Goal: Transaction & Acquisition: Download file/media

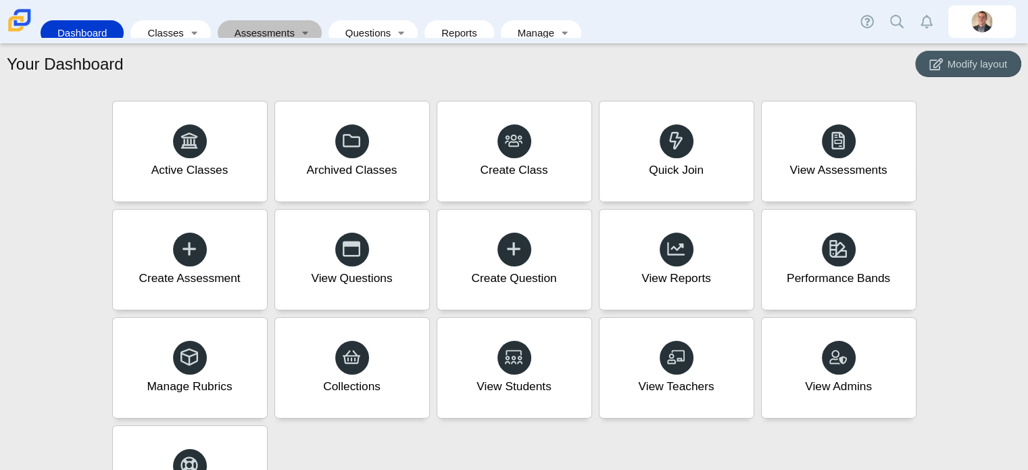
click at [267, 20] on link "Assessments" at bounding box center [260, 32] width 72 height 25
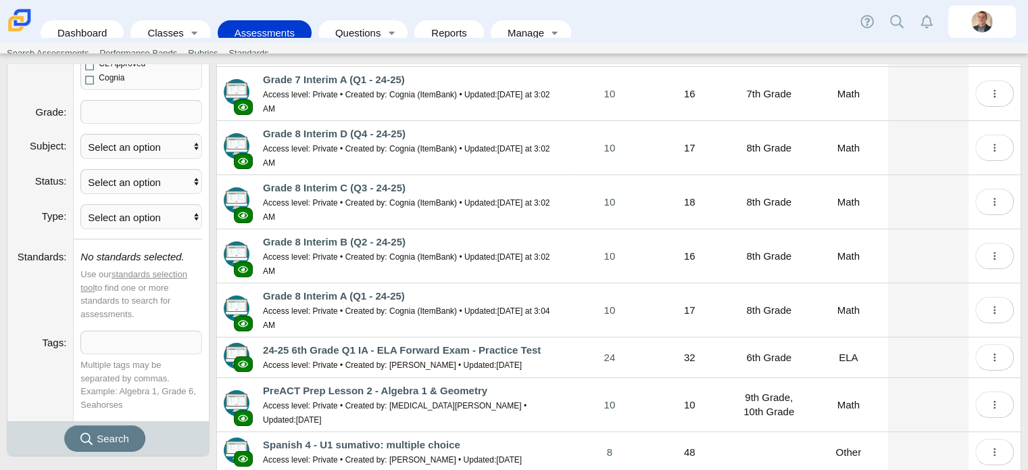
scroll to position [153, 0]
select select "100"
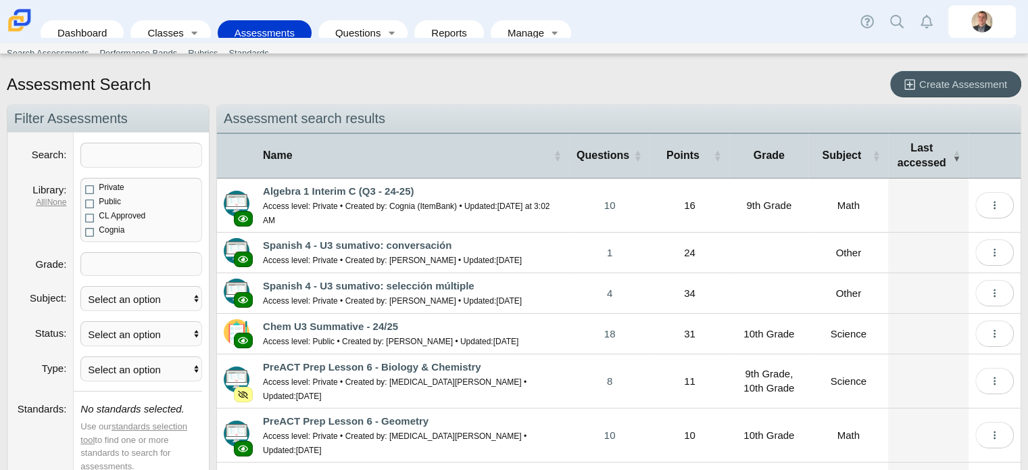
scroll to position [0, 0]
click at [114, 162] on input "Search" at bounding box center [141, 155] width 122 height 25
type input "bridge"
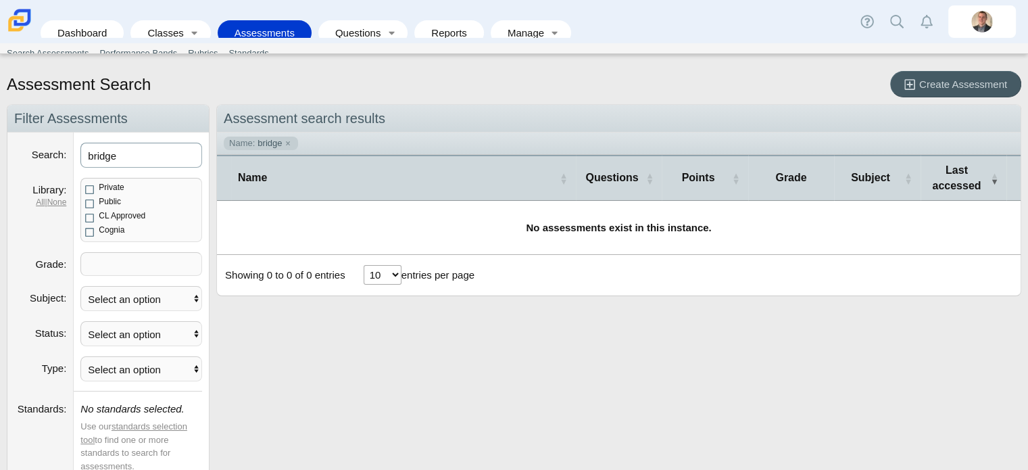
click at [101, 147] on input "bridge" at bounding box center [141, 155] width 122 height 25
type input "forward"
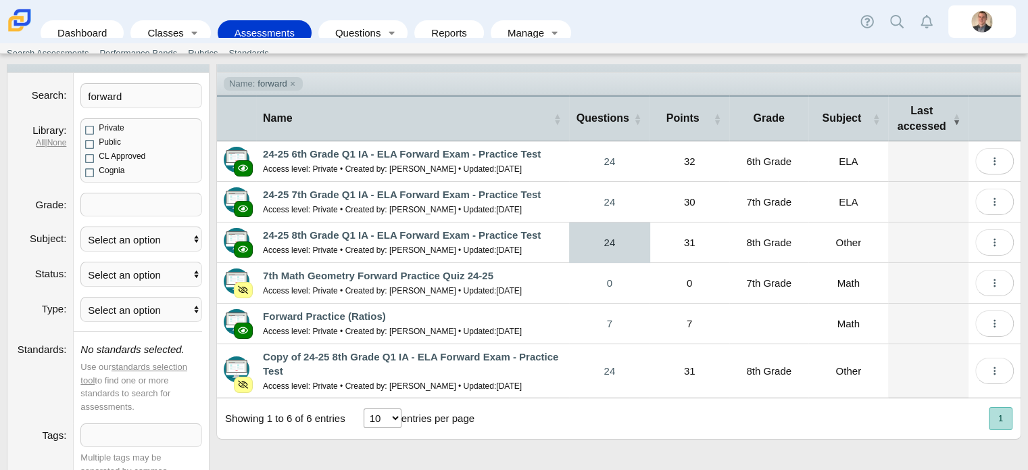
scroll to position [59, 0]
click at [138, 101] on input "forward" at bounding box center [141, 95] width 122 height 25
type input "f"
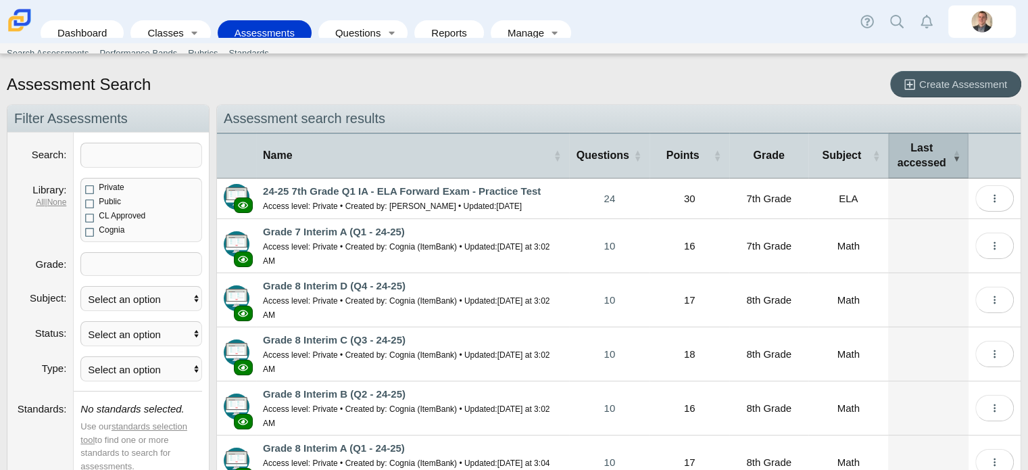
click at [952, 161] on span "\a Last accessed\a : Activate to remove sorting" at bounding box center [956, 156] width 8 height 44
click at [952, 161] on span "\a Last accessed\a : Activate to invert sorting" at bounding box center [956, 156] width 8 height 44
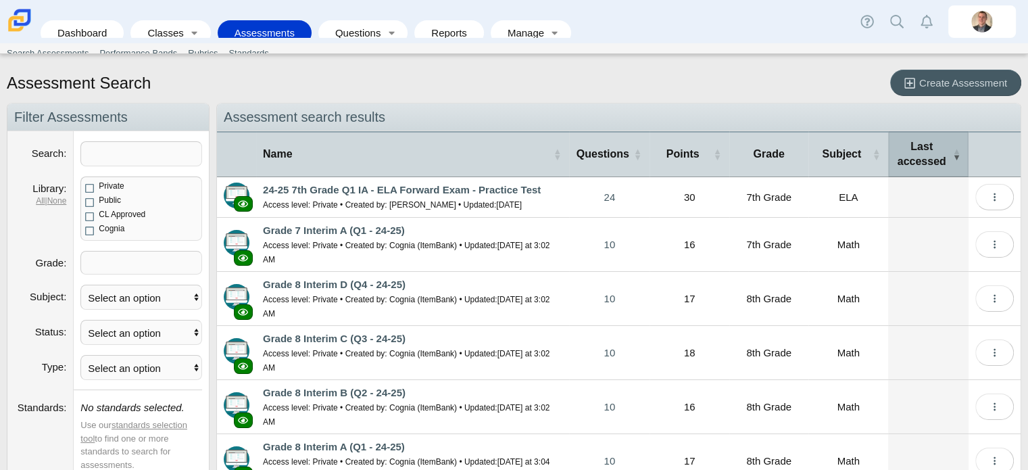
click at [952, 159] on span "\a Last accessed\a : Activate to remove sorting" at bounding box center [956, 154] width 8 height 44
click at [952, 159] on span "\a Last accessed\a : Activate to invert sorting" at bounding box center [956, 154] width 8 height 44
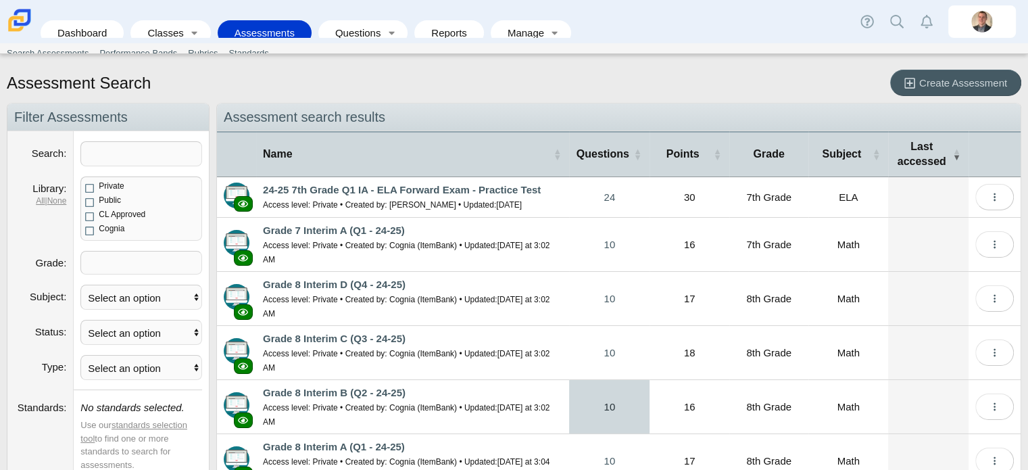
scroll to position [153, 0]
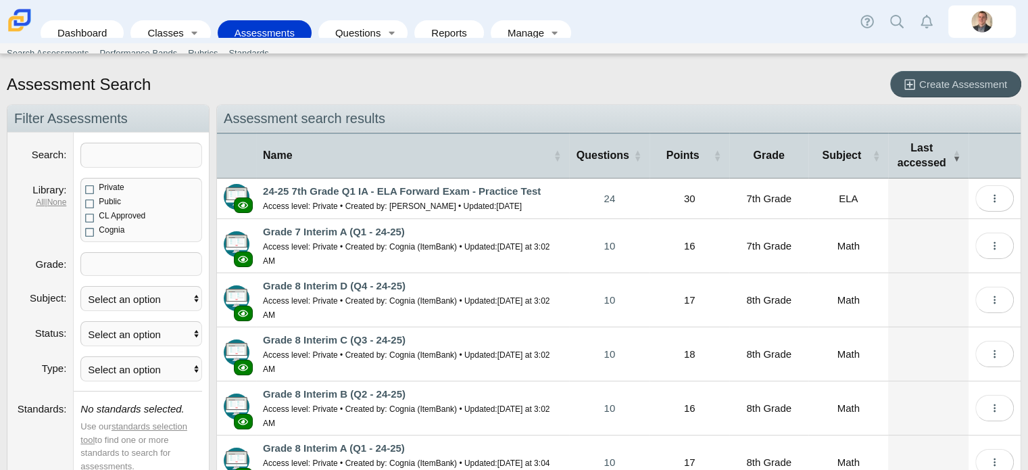
scroll to position [0, 0]
click at [441, 22] on link "Reports" at bounding box center [449, 32] width 56 height 25
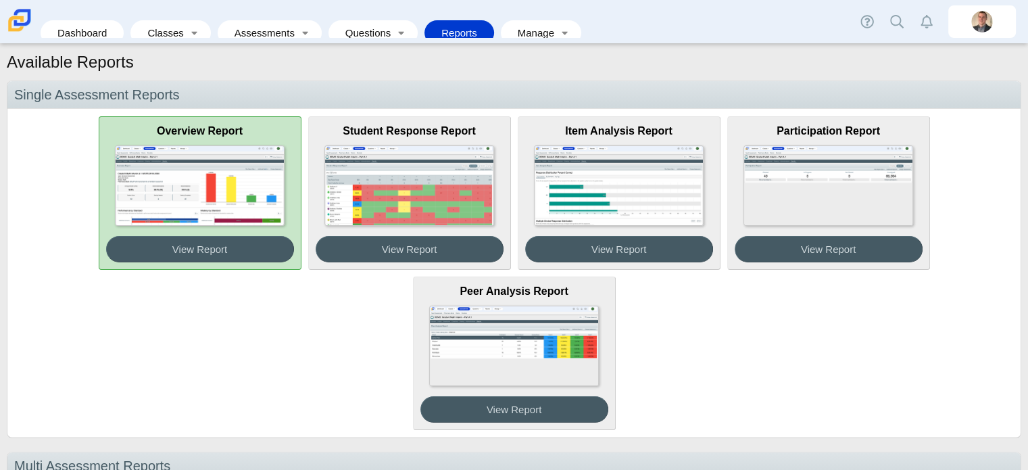
click at [204, 159] on img at bounding box center [199, 185] width 169 height 80
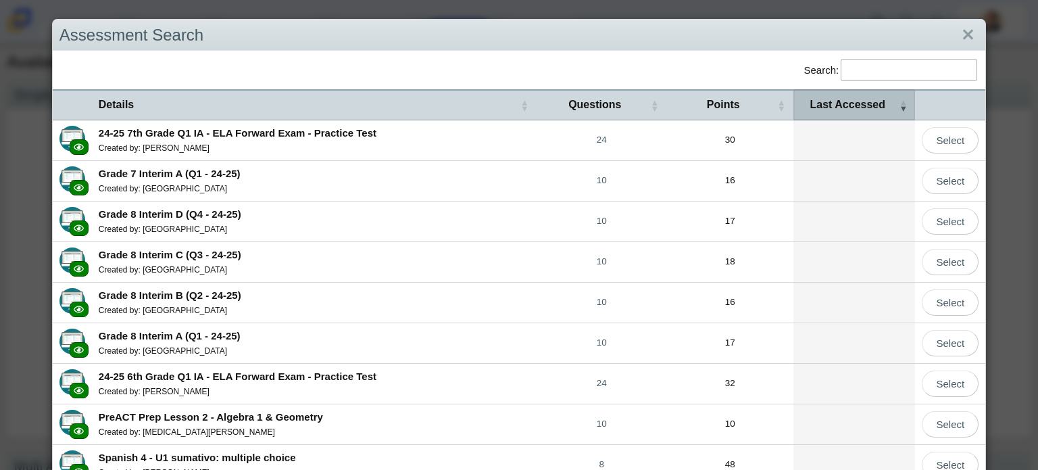
click at [899, 108] on span "\a Last Accessed\a : Activate to remove sorting" at bounding box center [903, 105] width 8 height 28
click at [899, 108] on span "\a Last Accessed\a : Activate to invert sorting" at bounding box center [903, 105] width 8 height 28
click at [899, 108] on span "\a Last Accessed\a : Activate to remove sorting" at bounding box center [903, 105] width 8 height 28
click at [899, 108] on span "\a Last Accessed\a : Activate to invert sorting" at bounding box center [903, 105] width 8 height 28
click at [899, 108] on span "\a Last Accessed\a : Activate to remove sorting" at bounding box center [903, 105] width 8 height 28
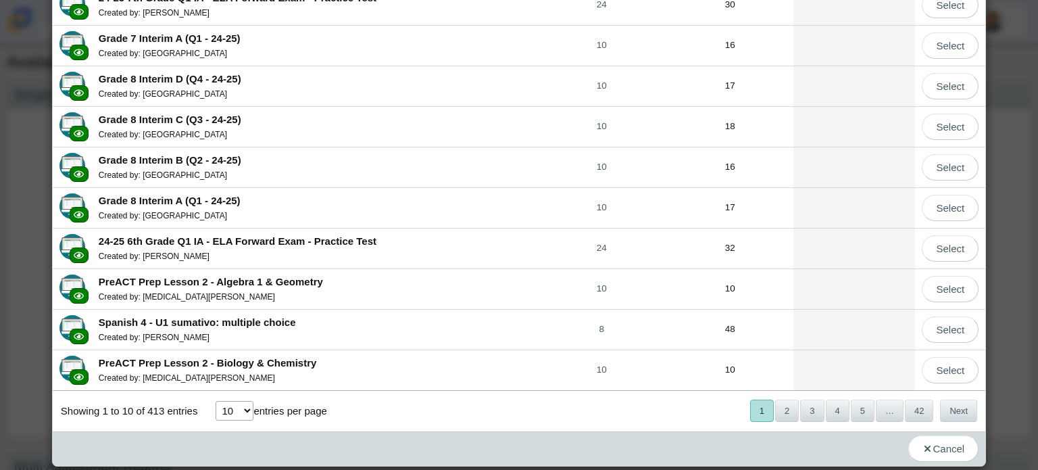
scroll to position [135, 0]
click at [777, 413] on button "2" at bounding box center [787, 410] width 24 height 22
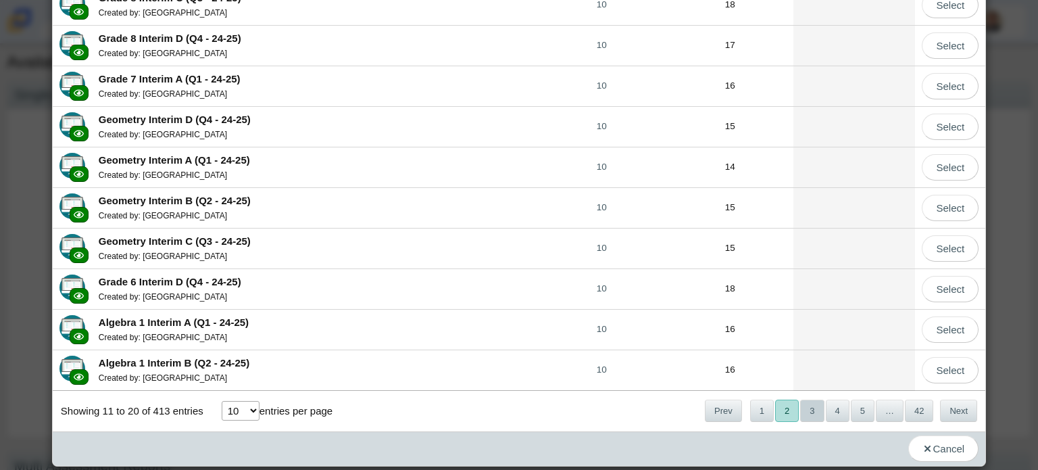
click at [800, 409] on button "3" at bounding box center [812, 410] width 24 height 22
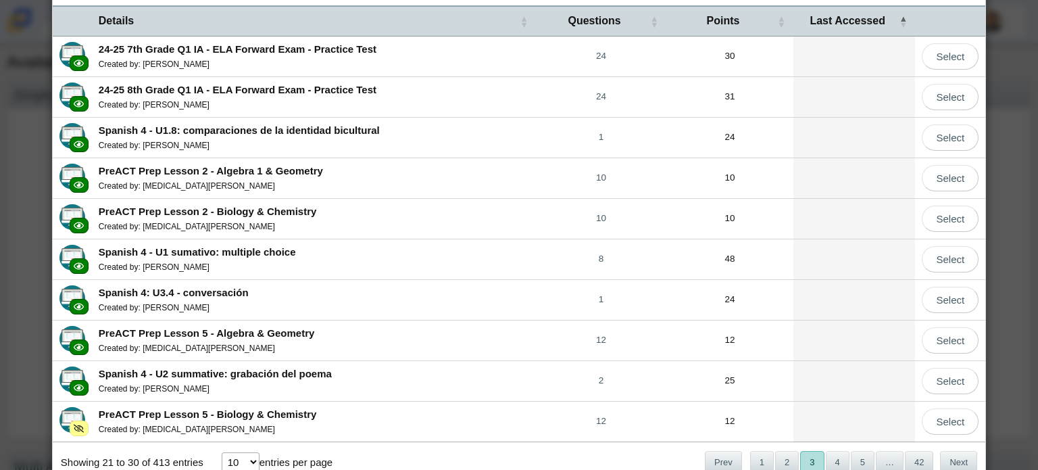
scroll to position [84, 0]
click at [759, 457] on button "1" at bounding box center [762, 462] width 24 height 22
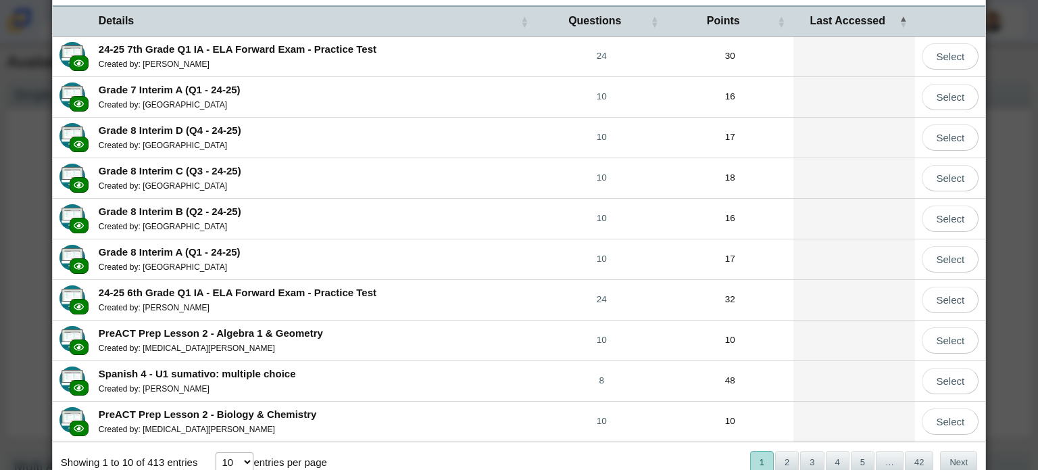
scroll to position [84, 0]
click at [293, 291] on b "24-25 6th Grade Q1 IA - ELA Forward Exam - Practice Test" at bounding box center [238, 291] width 278 height 11
click at [180, 291] on b "24-25 6th Grade Q1 IA - ELA Forward Exam - Practice Test" at bounding box center [238, 291] width 278 height 11
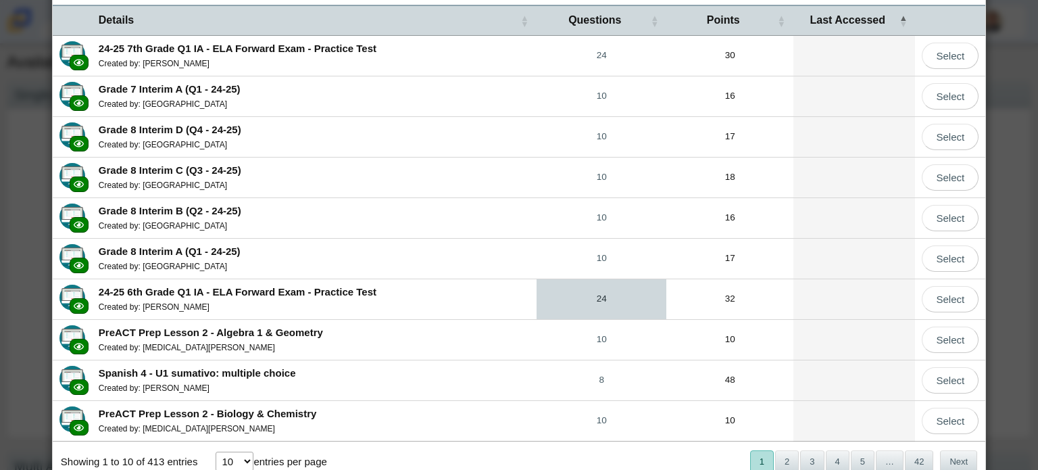
click at [587, 296] on link "24" at bounding box center [601, 299] width 130 height 40
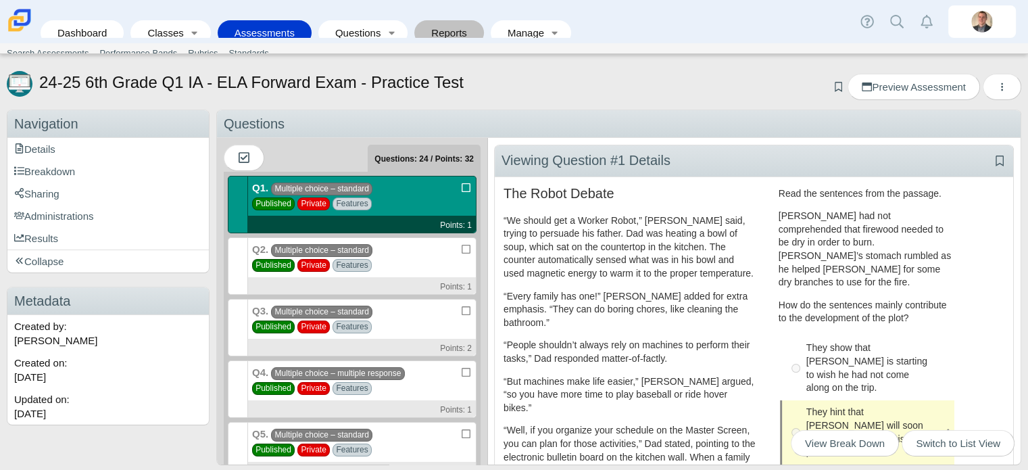
click at [427, 26] on link "Reports" at bounding box center [449, 32] width 56 height 25
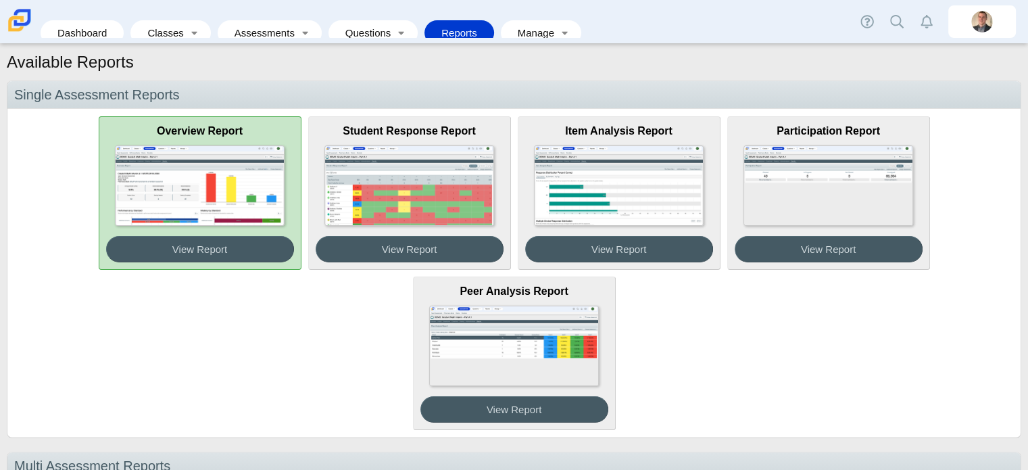
click at [205, 207] on img at bounding box center [199, 185] width 169 height 80
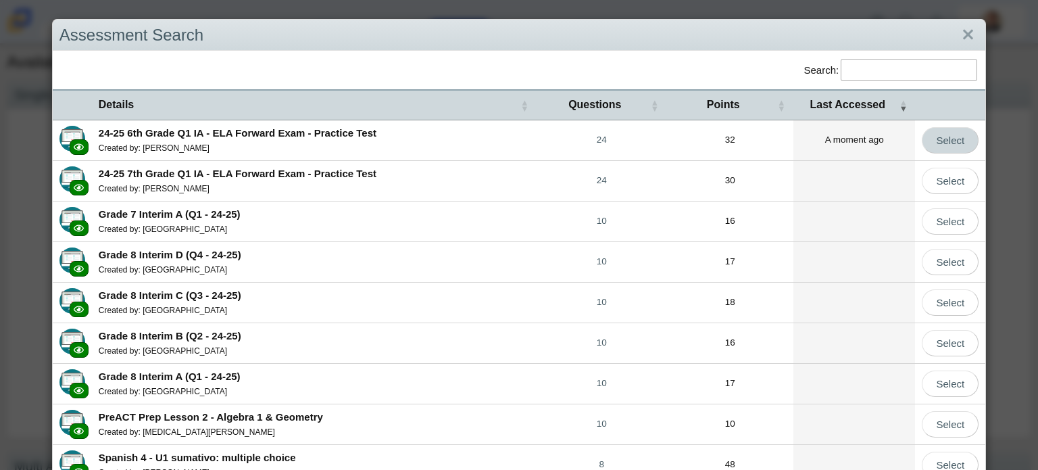
click at [936, 134] on link "Select" at bounding box center [950, 140] width 57 height 26
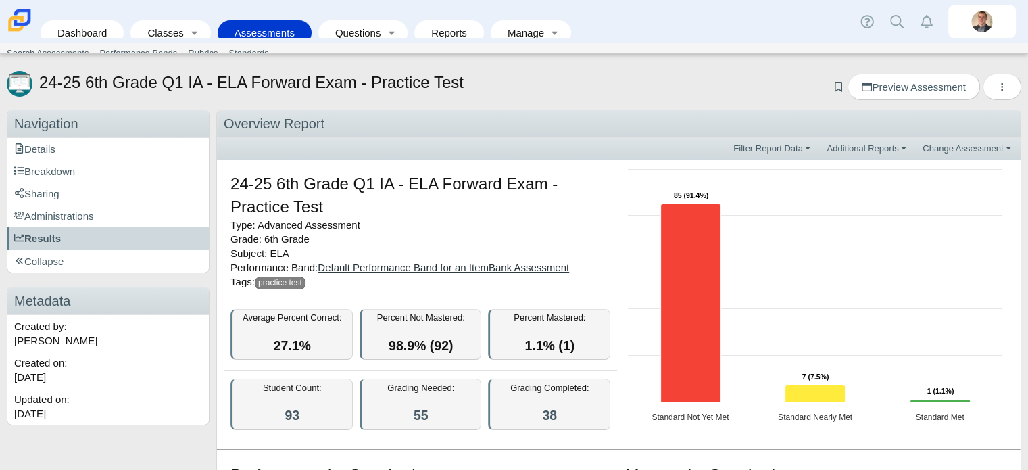
click at [407, 268] on link "Default Performance Band for an ItemBank Assessment" at bounding box center [443, 266] width 251 height 11
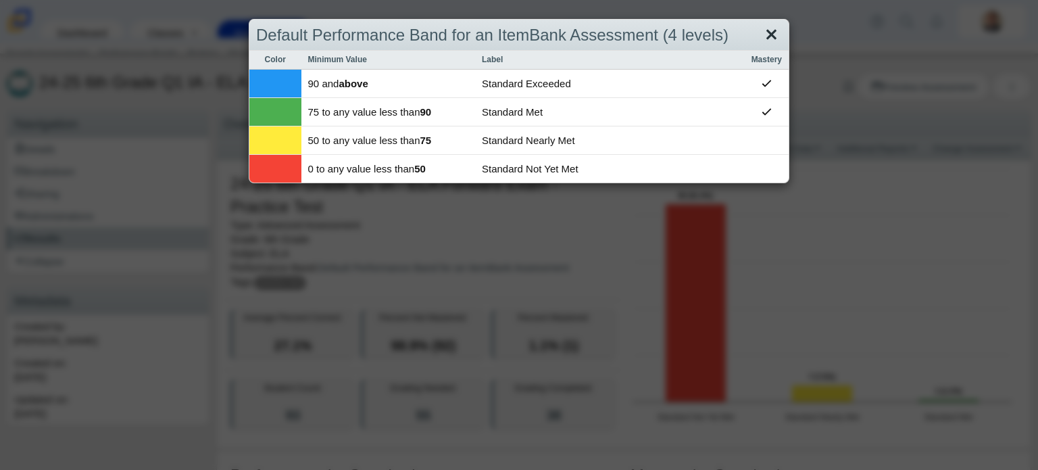
click at [767, 36] on link "Close" at bounding box center [771, 35] width 21 height 23
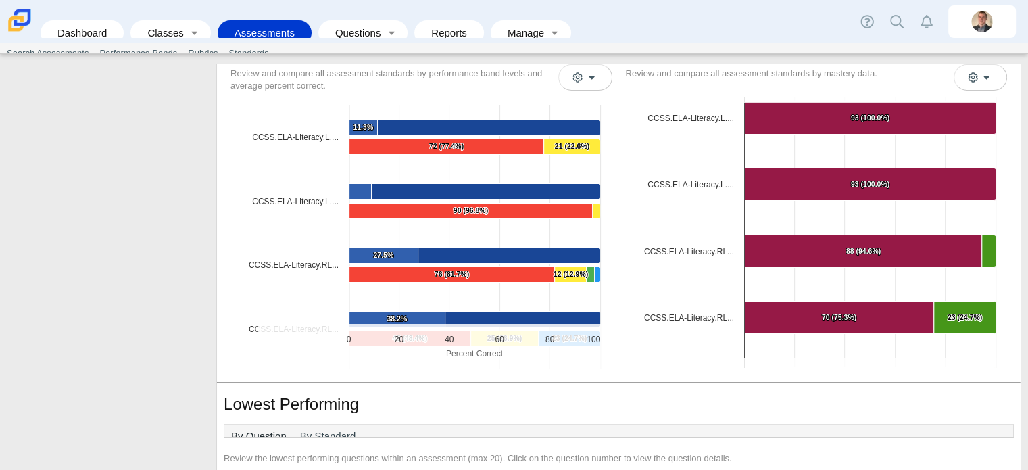
scroll to position [422, 0]
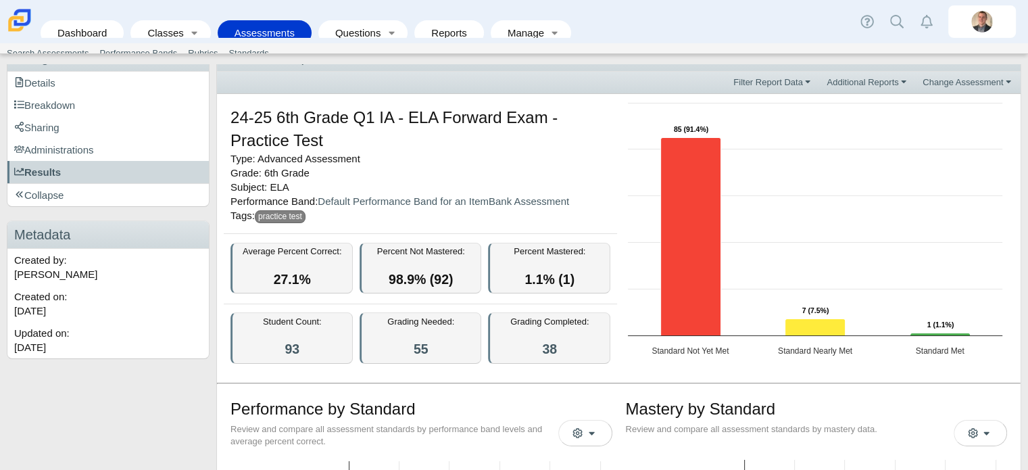
scroll to position [0, 0]
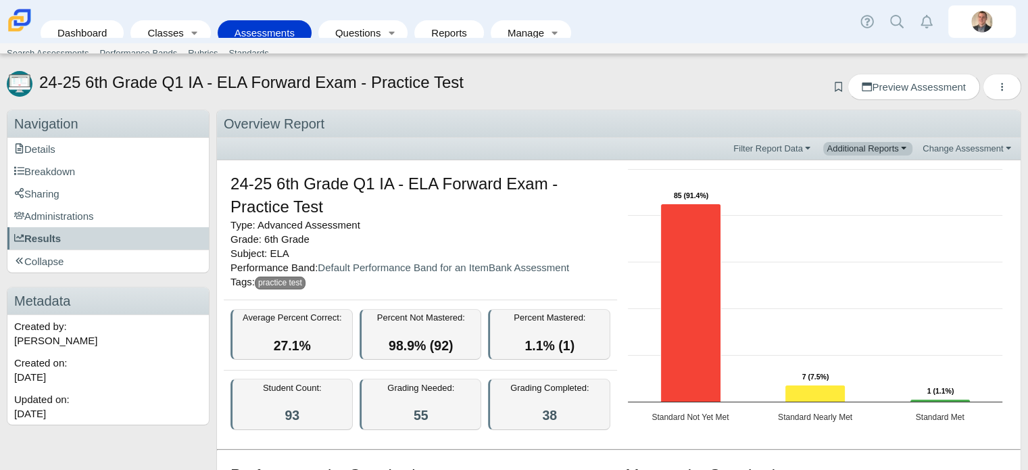
click at [877, 151] on link "Additional Reports" at bounding box center [867, 149] width 89 height 14
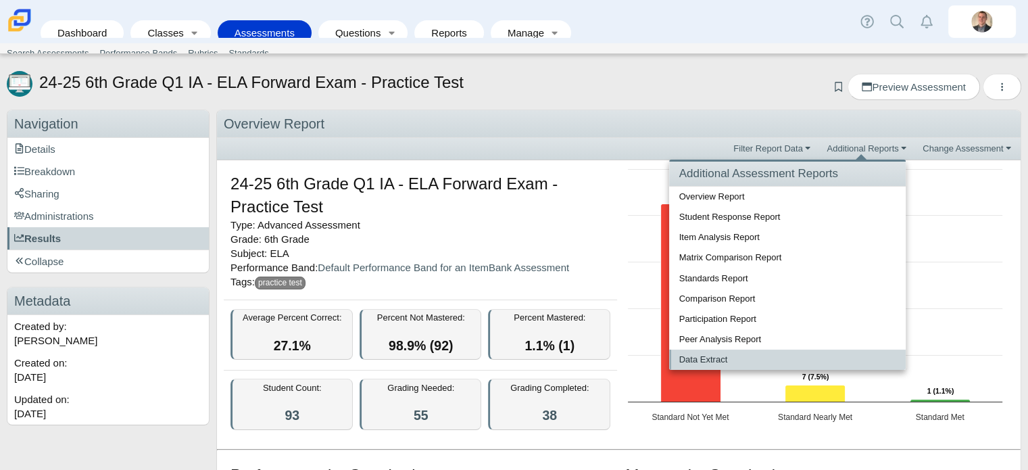
click at [695, 357] on link "Data Extract" at bounding box center [787, 359] width 236 height 20
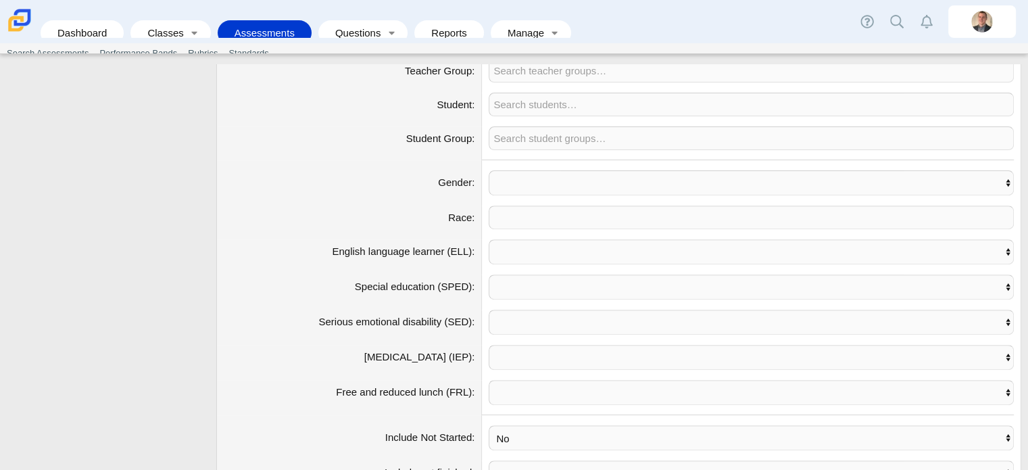
scroll to position [659, 0]
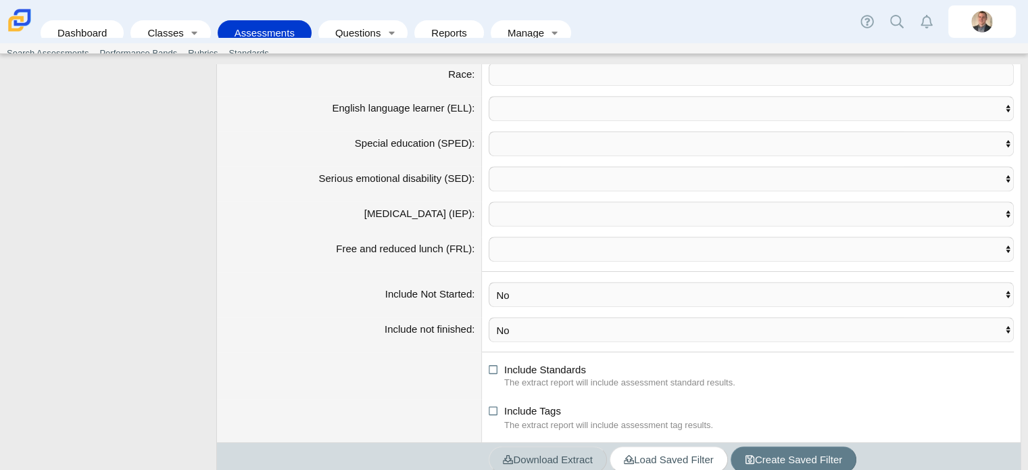
click at [538, 453] on span "Download Extract" at bounding box center [548, 458] width 90 height 11
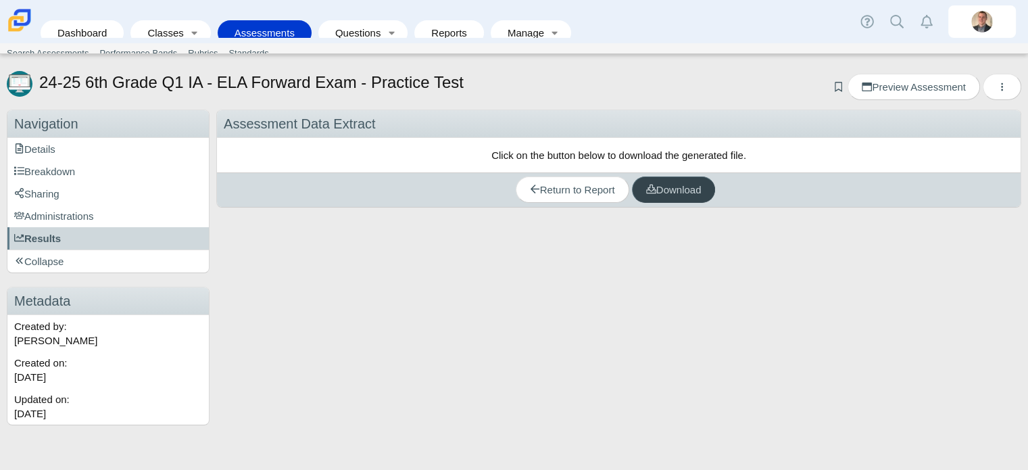
click at [673, 188] on span "Download" at bounding box center [673, 189] width 55 height 11
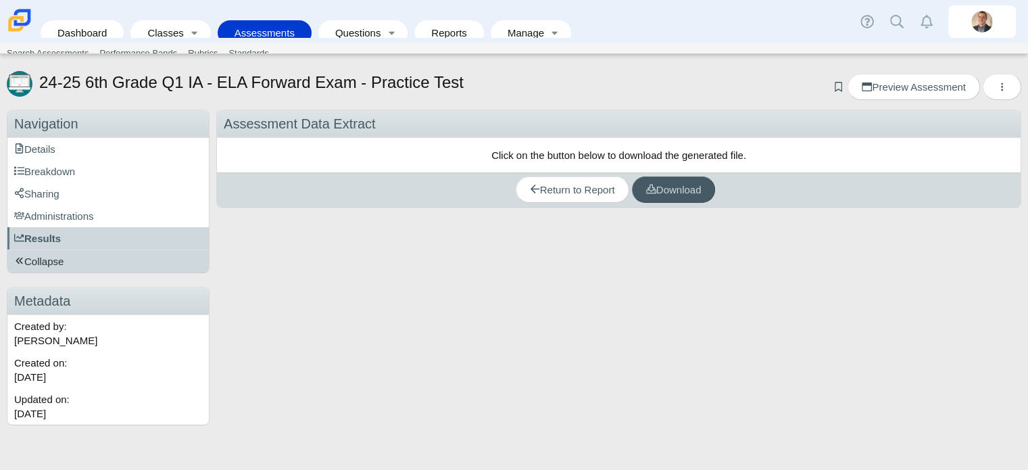
click at [41, 261] on span "Collapse" at bounding box center [38, 260] width 49 height 11
click at [19, 259] on use at bounding box center [19, 260] width 7 height 6
